Goal: Find specific page/section: Find specific page/section

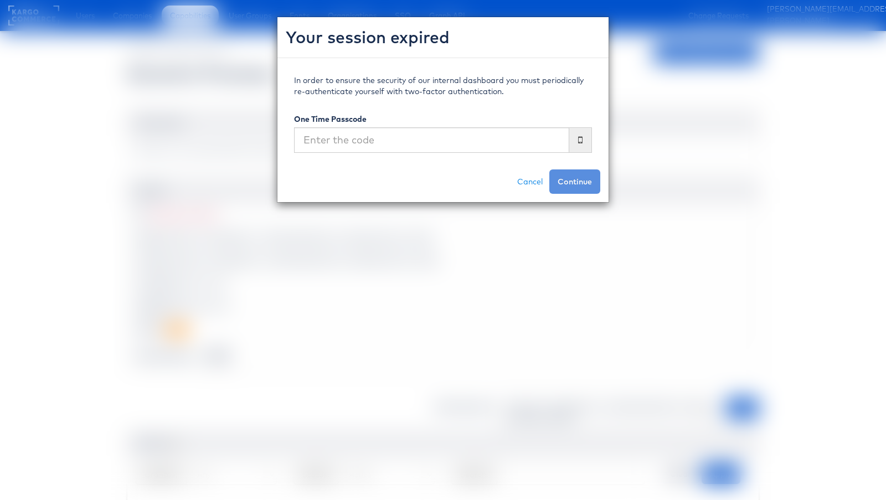
scroll to position [293, 0]
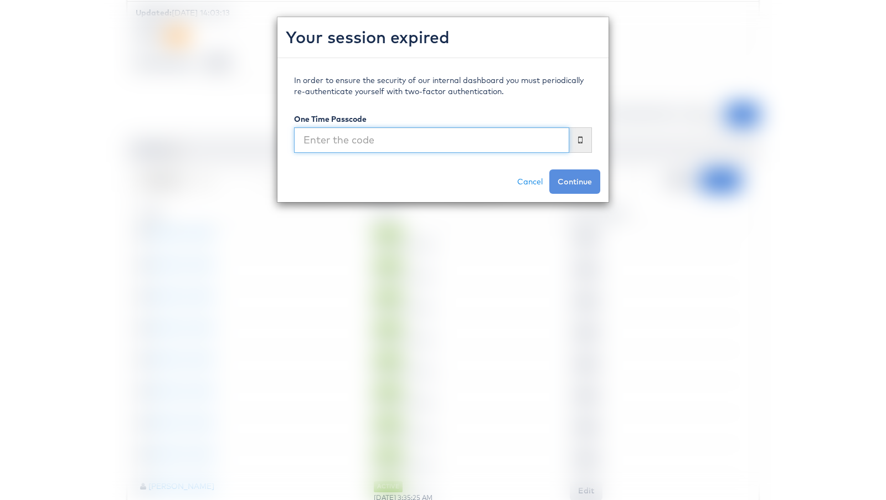
click at [391, 145] on input "text" at bounding box center [431, 139] width 275 height 25
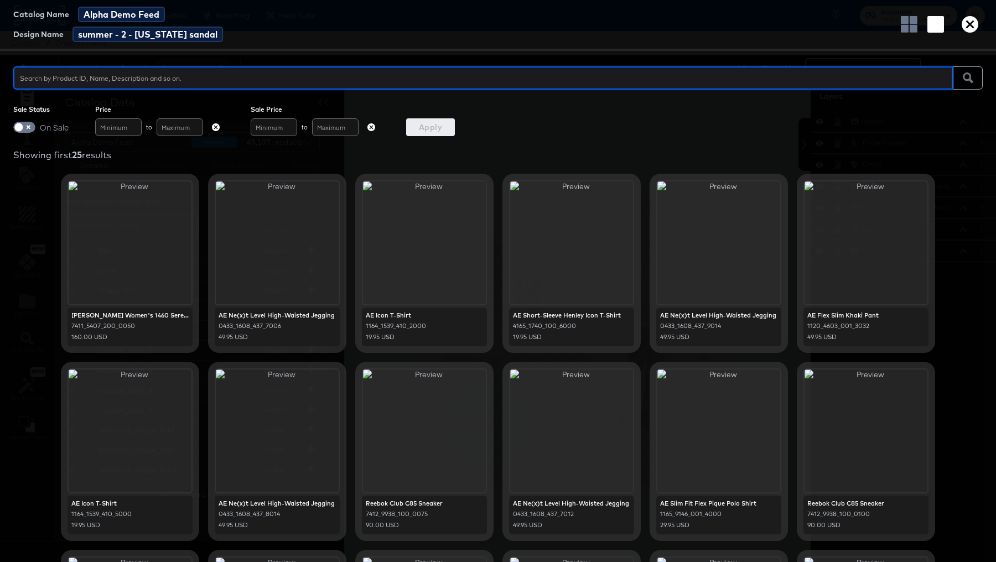
click at [970, 27] on icon "button" at bounding box center [970, 24] width 17 height 17
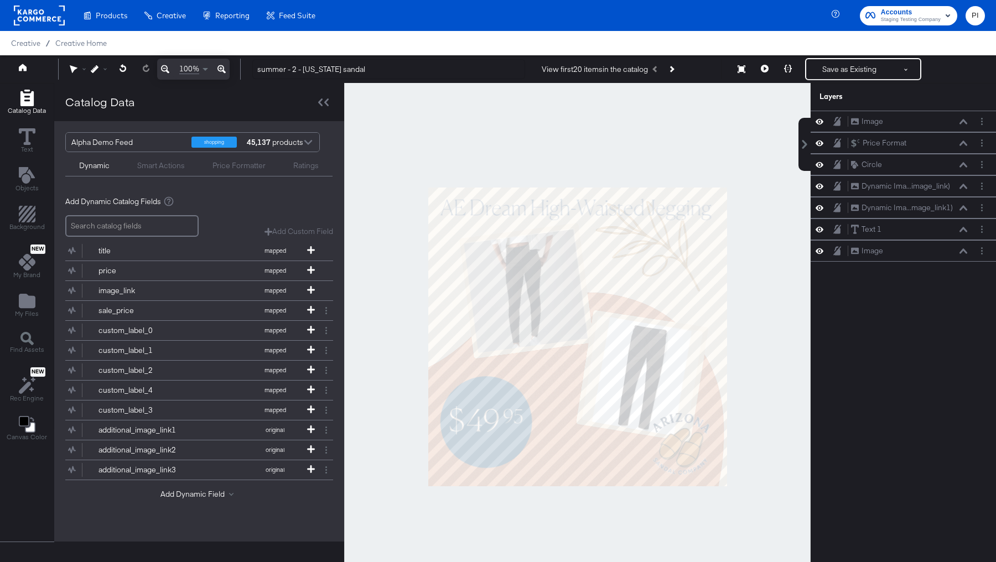
click at [977, 19] on span "PI" at bounding box center [975, 15] width 11 height 13
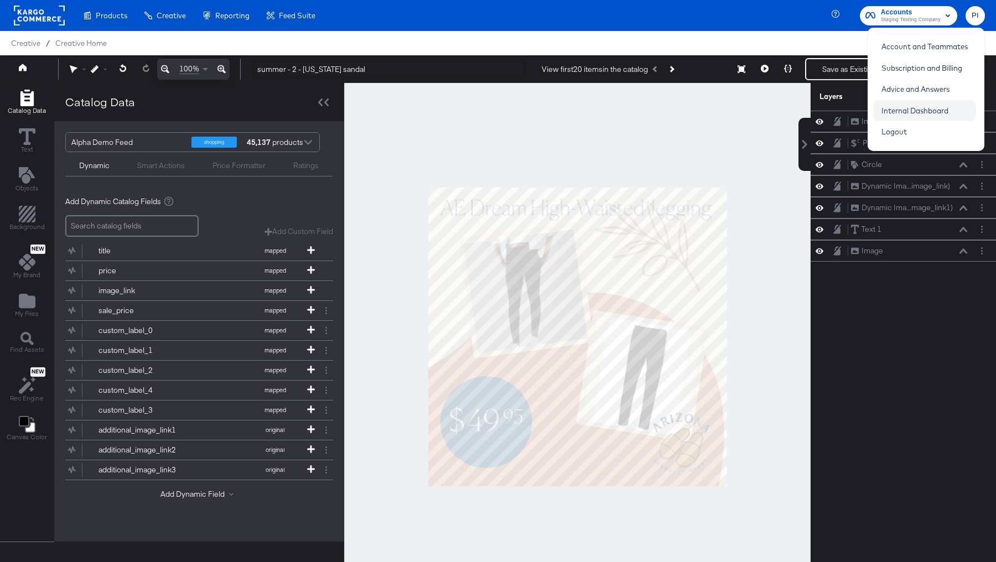
click at [898, 106] on link "Internal Dashboard" at bounding box center [915, 111] width 84 height 20
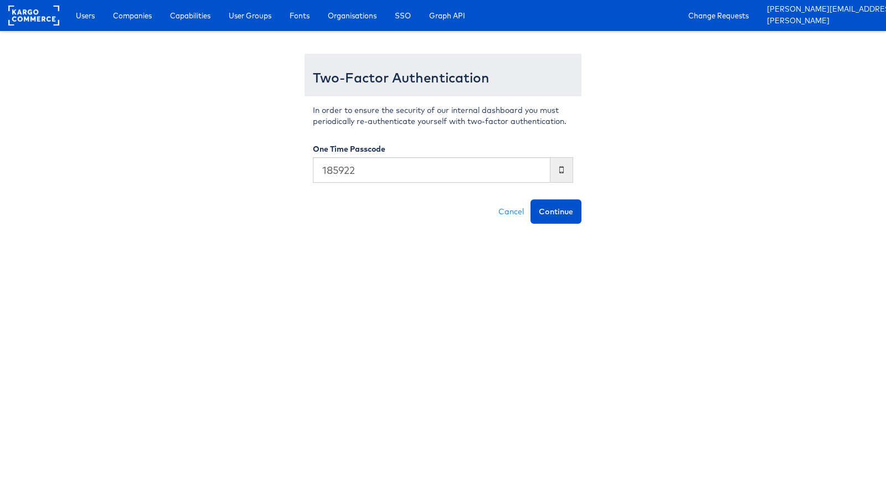
type input "185922"
click at [530, 199] on button "Continue" at bounding box center [555, 211] width 51 height 24
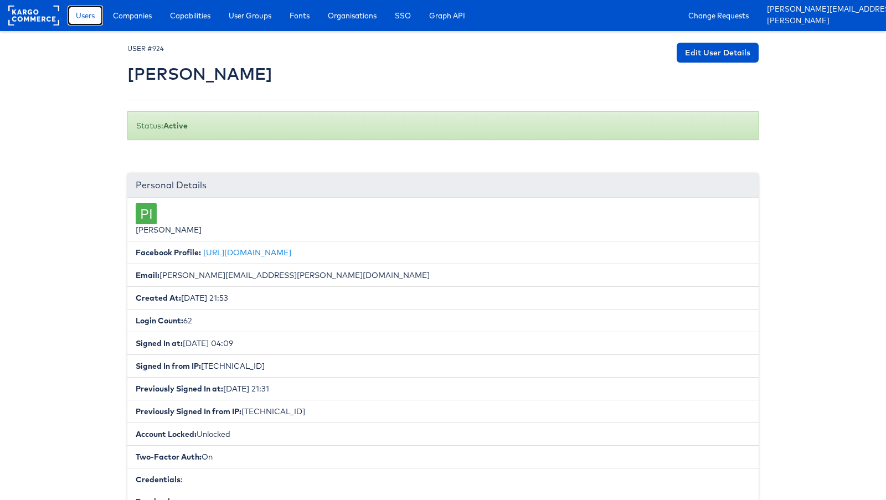
click at [71, 13] on link "Users" at bounding box center [85, 16] width 35 height 20
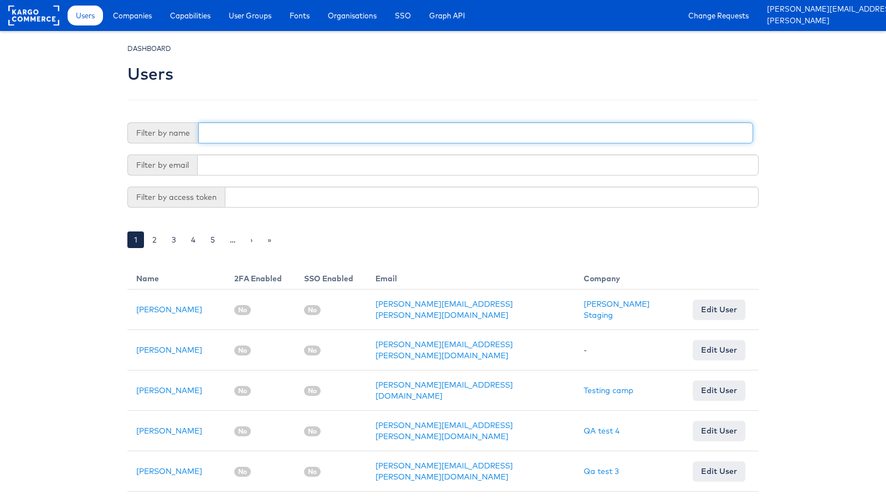
click at [227, 142] on input "text" at bounding box center [475, 132] width 555 height 21
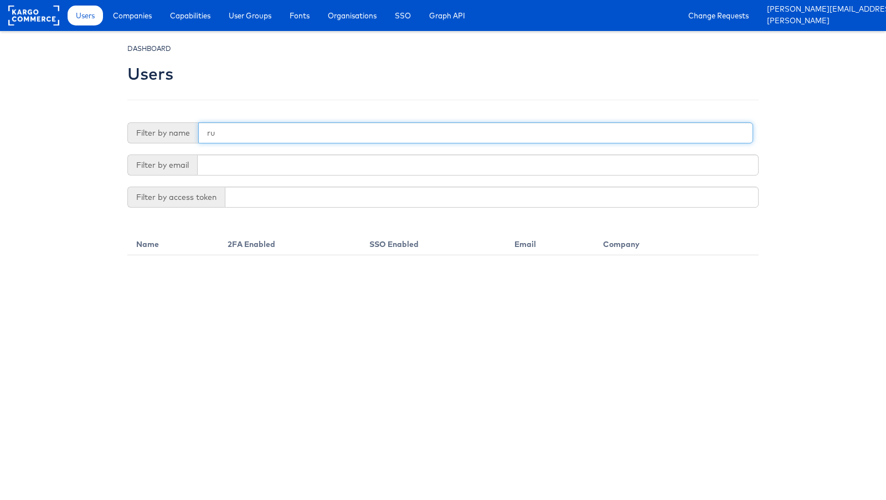
type input "r"
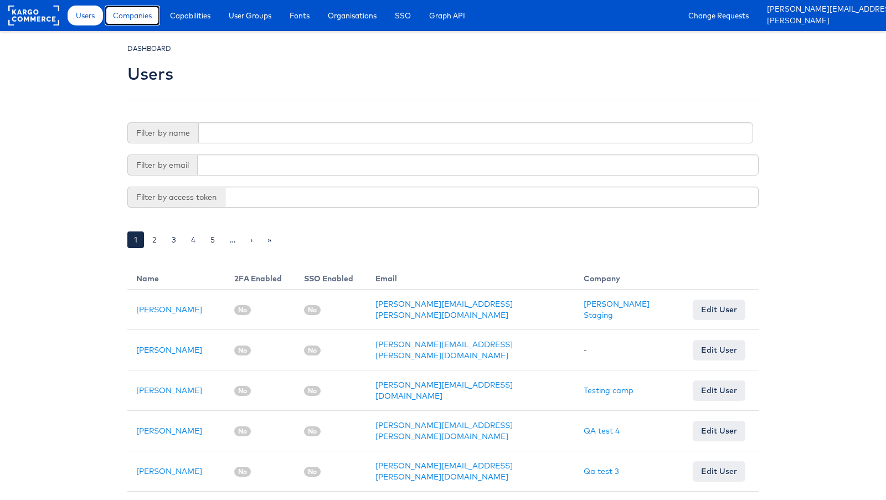
click at [133, 13] on span "Companies" at bounding box center [132, 15] width 39 height 11
